Goal: Task Accomplishment & Management: Use online tool/utility

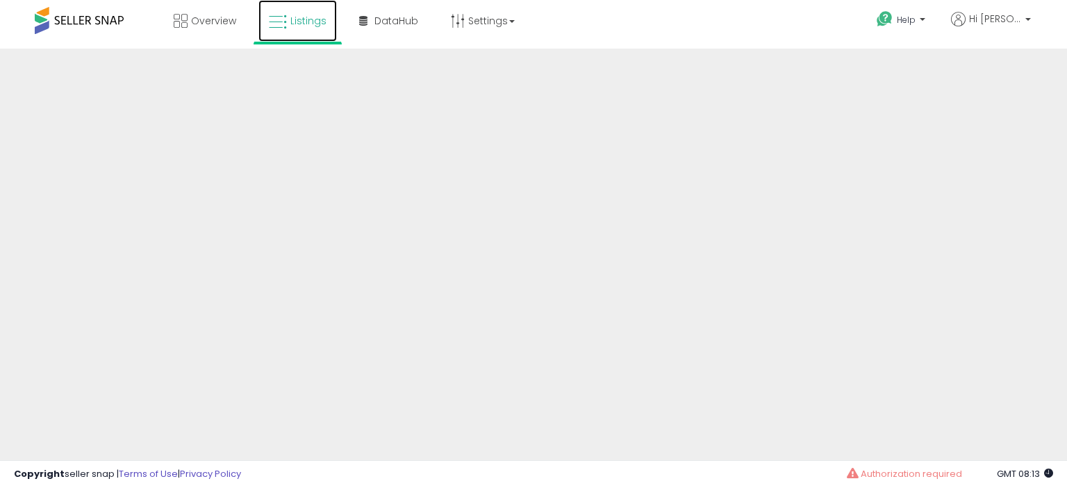
click at [297, 22] on span "Listings" at bounding box center [308, 21] width 36 height 14
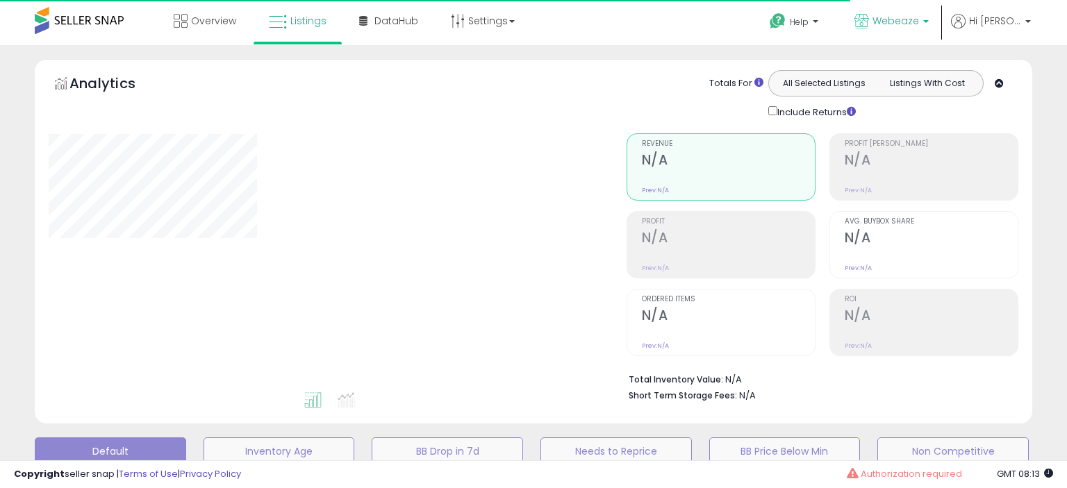
click at [919, 20] on span "Webeaze" at bounding box center [896, 21] width 47 height 14
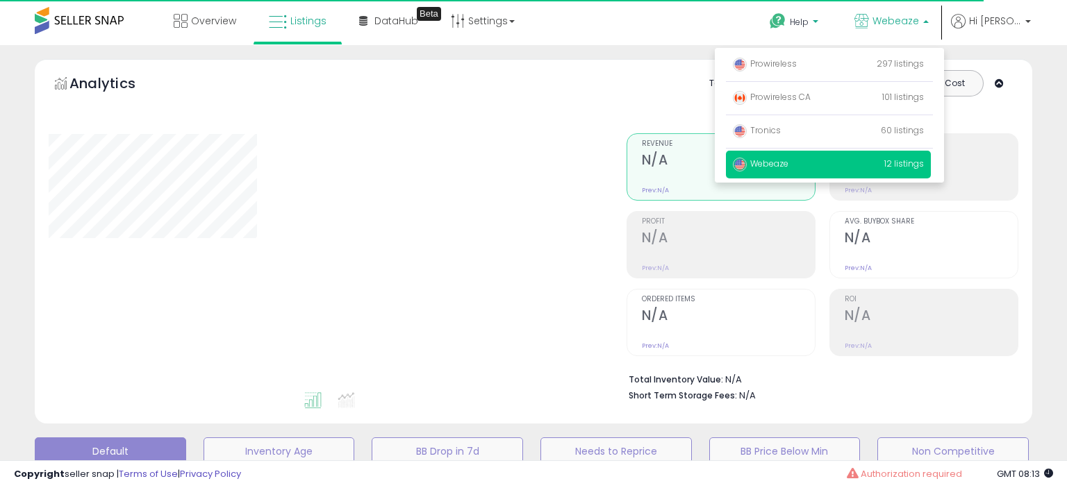
click at [784, 63] on span "Prowireless" at bounding box center [765, 64] width 64 height 12
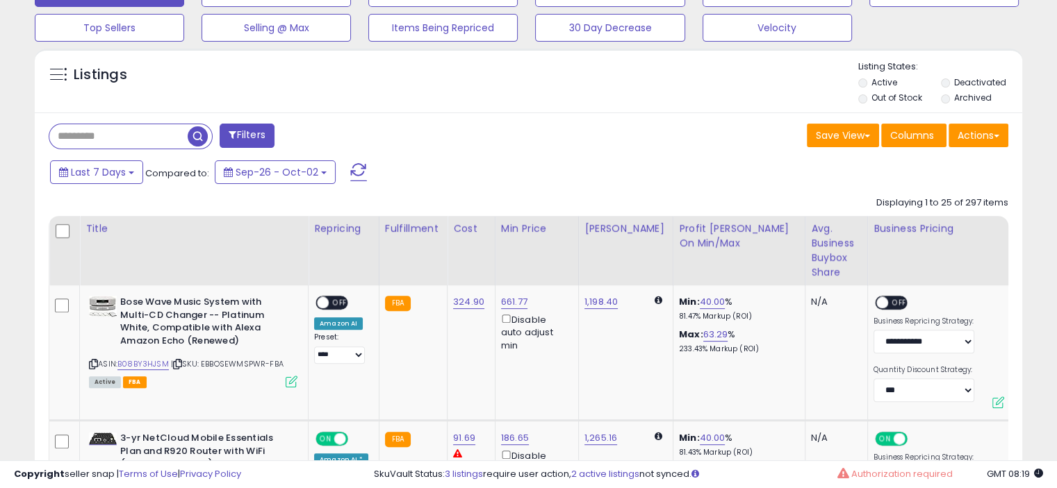
scroll to position [443, 0]
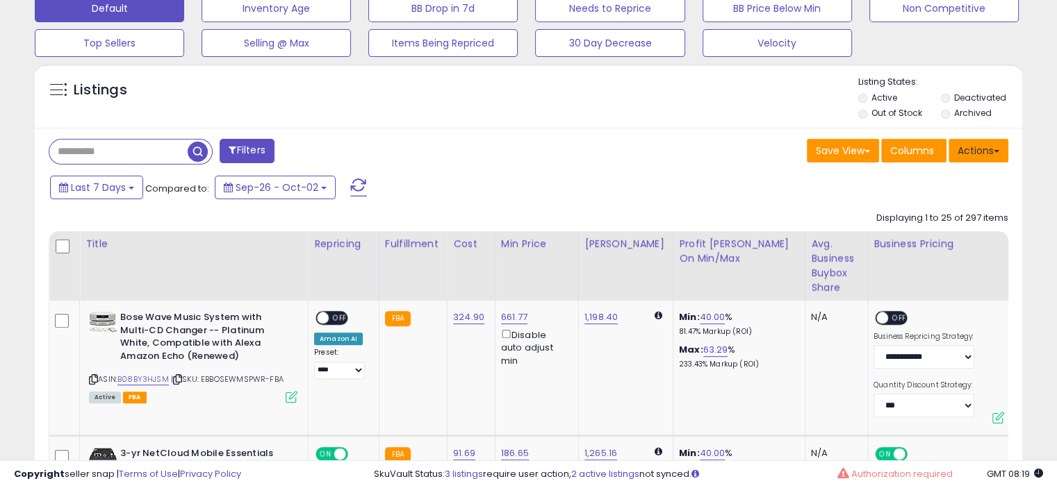
click at [992, 141] on button "Actions" at bounding box center [978, 151] width 60 height 24
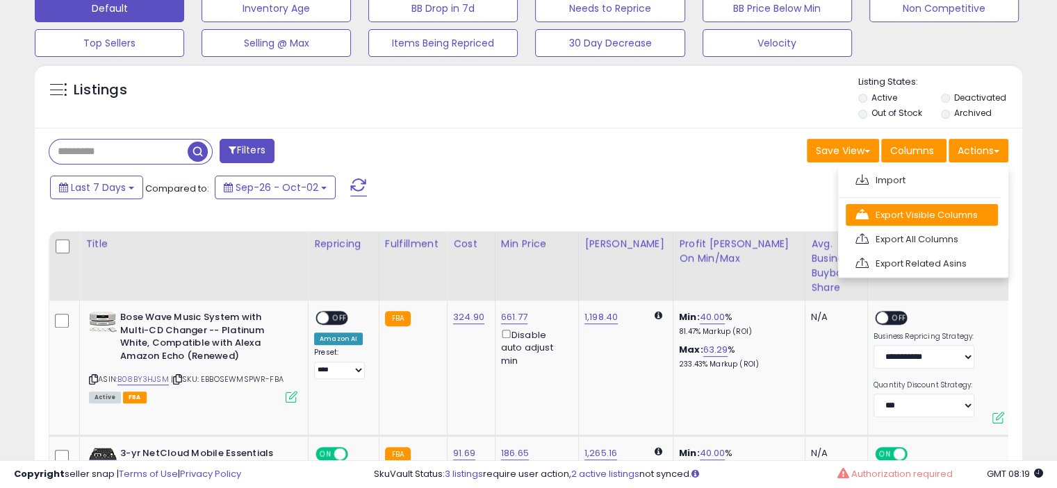
click at [941, 208] on link "Export Visible Columns" at bounding box center [921, 215] width 152 height 22
